Goal: Transaction & Acquisition: Download file/media

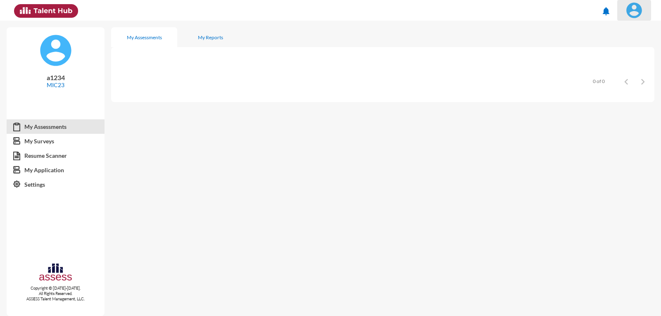
click at [628, 9] on img at bounding box center [634, 10] width 17 height 17
click at [626, 79] on link "Logout" at bounding box center [625, 76] width 43 height 16
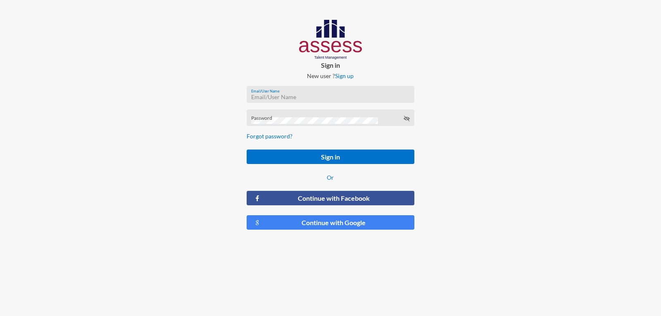
click at [282, 98] on input "Email/User Name" at bounding box center [330, 97] width 159 height 7
type input "ش"
click at [291, 105] on mat-error "Email/UserName is required" at bounding box center [330, 106] width 159 height 5
click at [296, 93] on div "Email/User Name" at bounding box center [330, 96] width 159 height 12
type input "a1234"
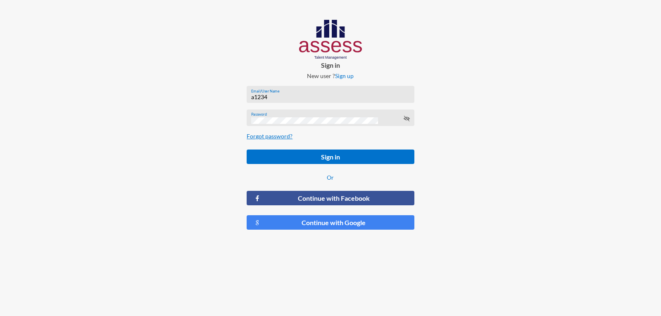
click at [247, 150] on button "Sign in" at bounding box center [330, 157] width 167 height 14
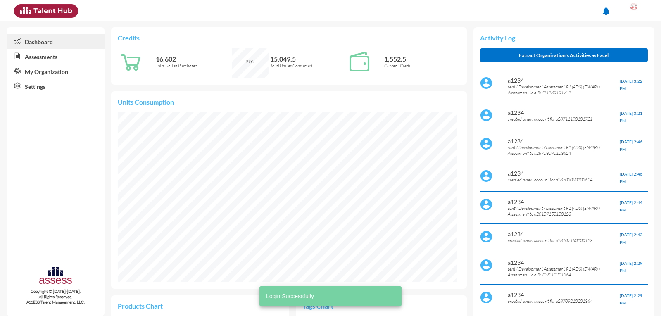
scroll to position [170, 340]
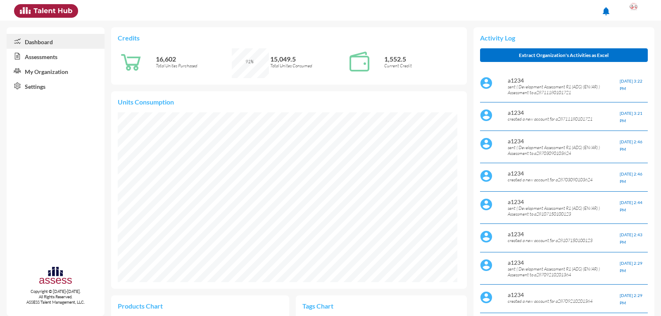
click at [63, 57] on link "Assessments" at bounding box center [56, 56] width 98 height 15
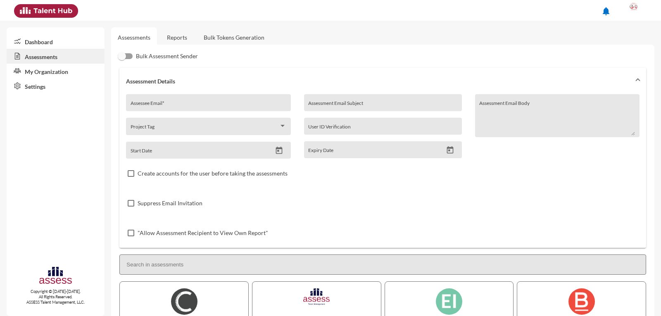
click at [174, 36] on link "Reports" at bounding box center [176, 37] width 33 height 20
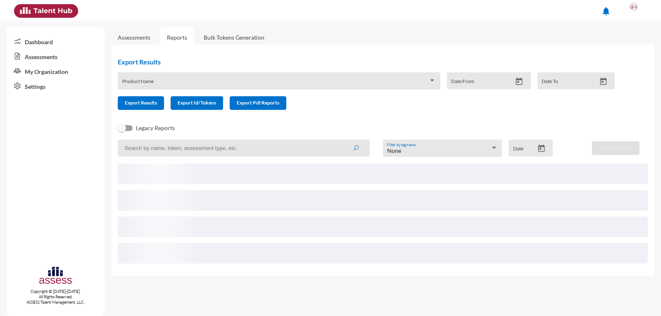
click at [161, 151] on input at bounding box center [244, 148] width 252 height 17
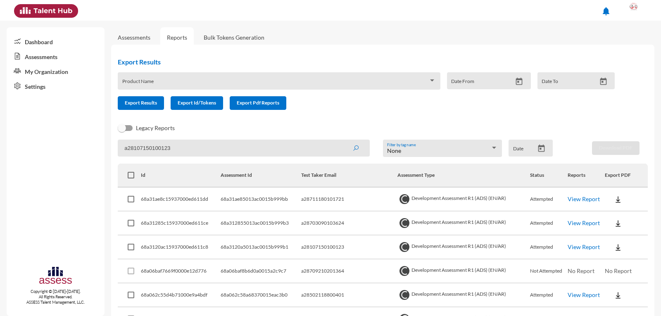
type input "a28107150100123"
click at [343, 141] on button "submit" at bounding box center [356, 148] width 26 height 15
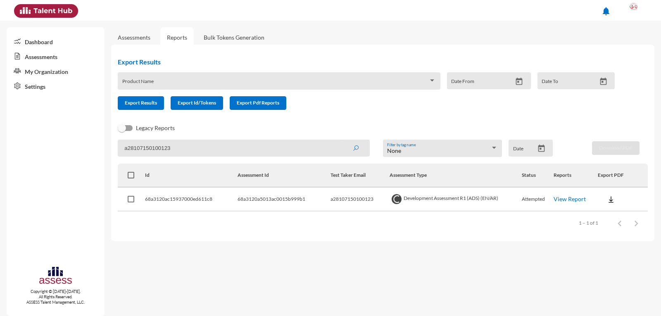
click at [582, 202] on link "View Report" at bounding box center [570, 199] width 32 height 7
click at [613, 199] on img at bounding box center [611, 200] width 8 height 8
click at [621, 215] on button "OCM / EN" at bounding box center [629, 215] width 63 height 16
click at [614, 200] on img at bounding box center [611, 200] width 8 height 8
click at [628, 248] on button "Personality / EN" at bounding box center [629, 246] width 63 height 16
